Goal: Information Seeking & Learning: Check status

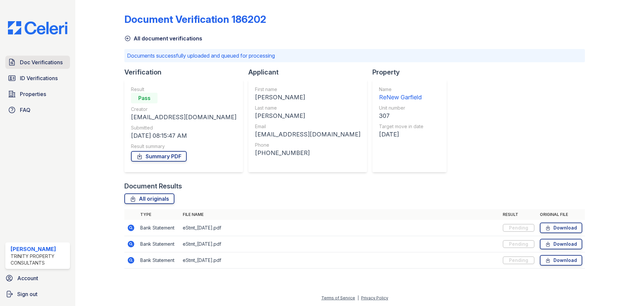
click at [41, 67] on link "Doc Verifications" at bounding box center [37, 62] width 65 height 13
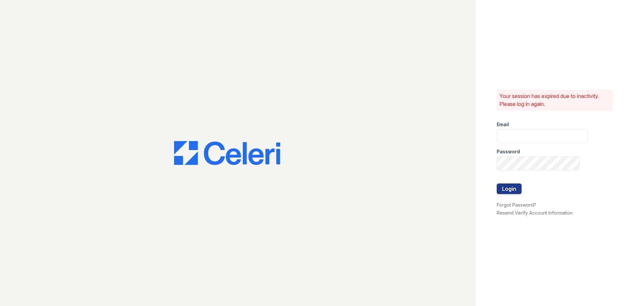
type input "[EMAIL_ADDRESS][DOMAIN_NAME]"
click at [515, 191] on button "Login" at bounding box center [509, 189] width 25 height 11
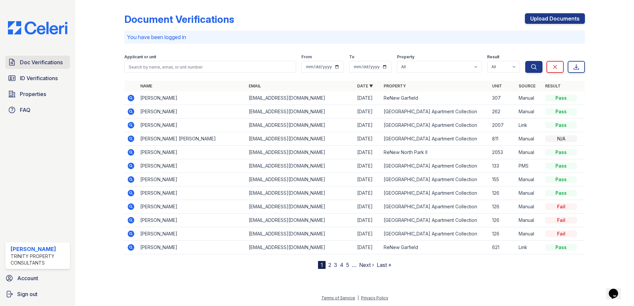
click at [38, 61] on span "Doc Verifications" at bounding box center [41, 62] width 43 height 8
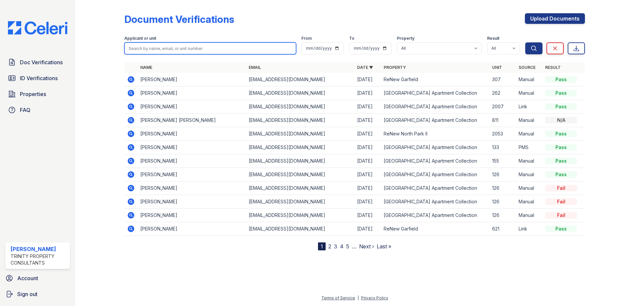
click at [173, 45] on input "search" at bounding box center [210, 48] width 172 height 12
type input "raul"
click at [525, 42] on button "Search" at bounding box center [533, 48] width 17 height 12
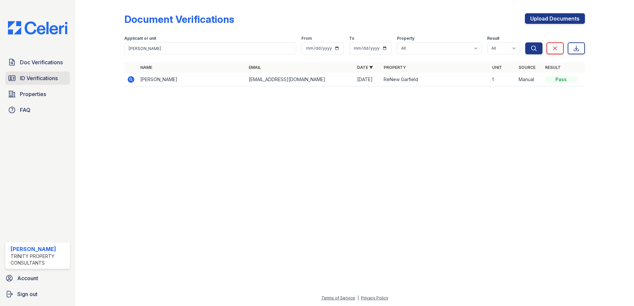
click at [55, 78] on span "ID Verifications" at bounding box center [39, 78] width 38 height 8
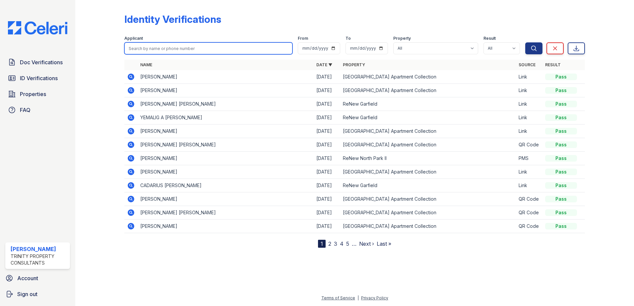
click at [142, 46] on input "search" at bounding box center [208, 48] width 168 height 12
type input "raul"
click at [525, 42] on button "Search" at bounding box center [533, 48] width 17 height 12
